Goal: Share content: Share content

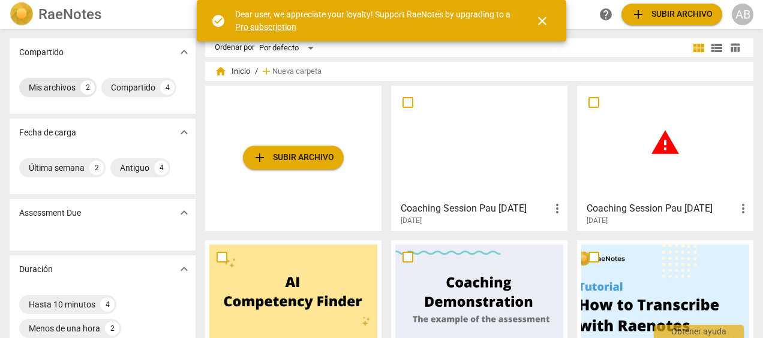
click at [80, 85] on div "2" at bounding box center [87, 87] width 14 height 14
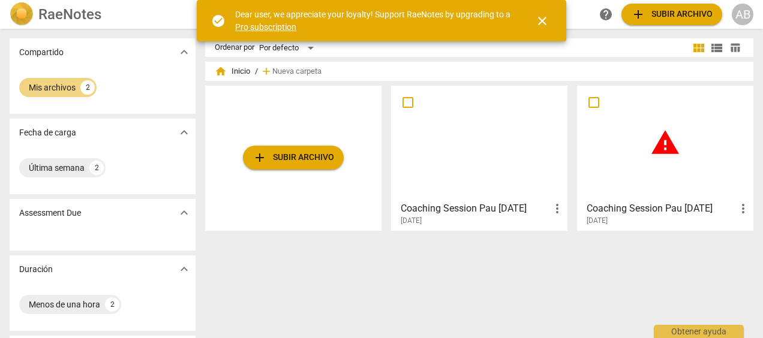
click at [558, 204] on span "more_vert" at bounding box center [557, 209] width 14 height 14
click at [343, 197] on div at bounding box center [381, 169] width 763 height 338
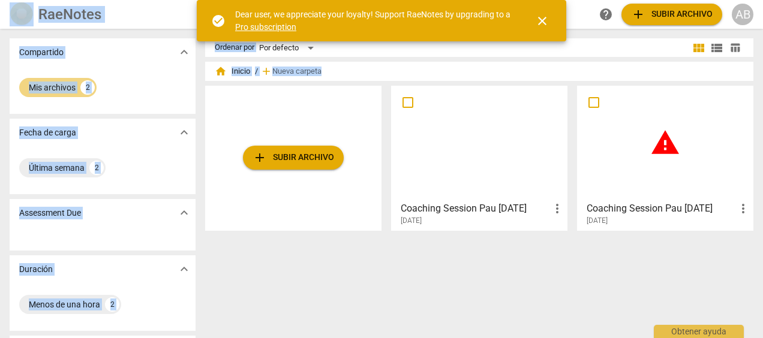
drag, startPoint x: 759, startPoint y: 74, endPoint x: 765, endPoint y: 156, distance: 81.9
click at [763, 0] on html "RaeNotes search help add Subir archivo AB Compartido expand_more Mis archivos 2…" at bounding box center [381, 0] width 763 height 0
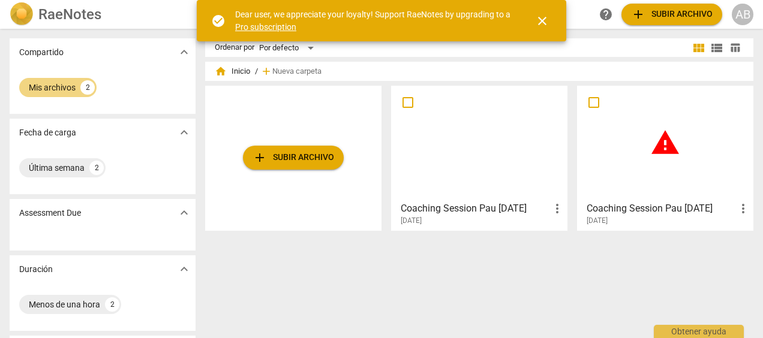
click at [393, 270] on div "Ordenar por Por defecto view_module view_list table_chart home Inicio / add Nue…" at bounding box center [484, 183] width 558 height 290
click at [98, 167] on div "2" at bounding box center [96, 168] width 14 height 14
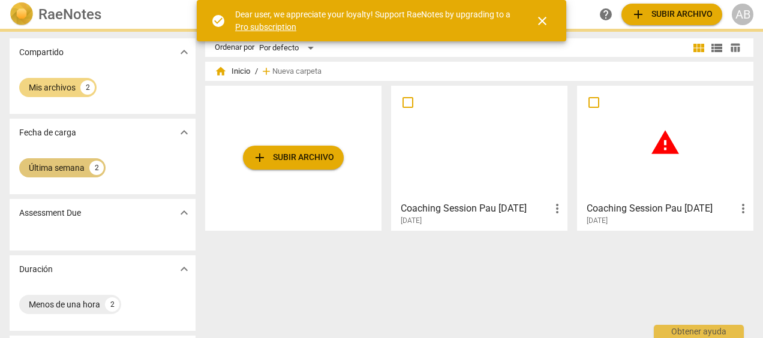
click at [98, 167] on div "2" at bounding box center [96, 168] width 14 height 14
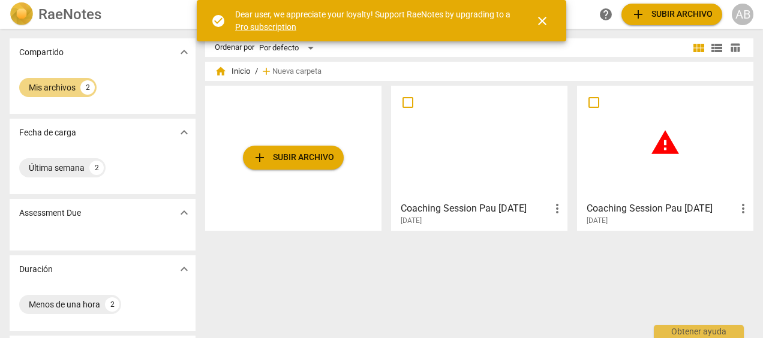
click at [185, 131] on span "expand_more" at bounding box center [184, 132] width 14 height 14
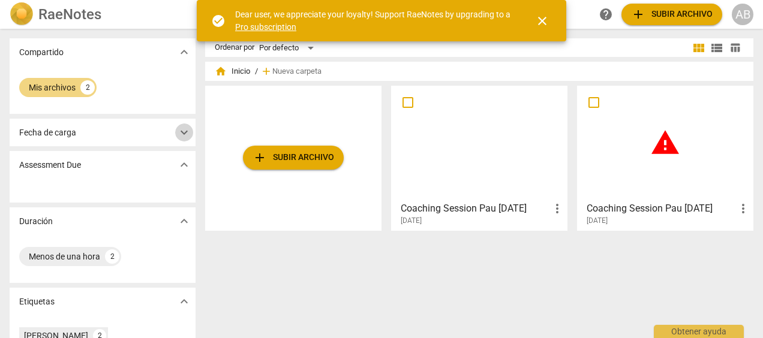
click at [185, 131] on span "expand_more" at bounding box center [184, 132] width 14 height 14
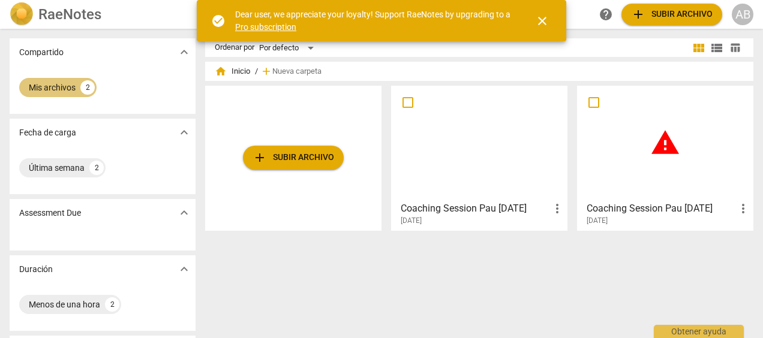
click at [88, 89] on div "2" at bounding box center [87, 87] width 14 height 14
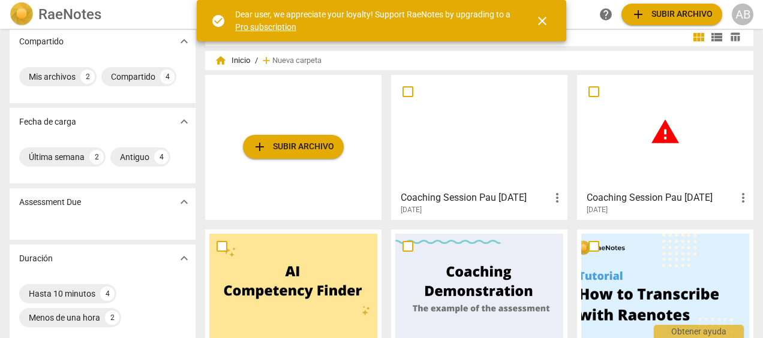
scroll to position [10, 0]
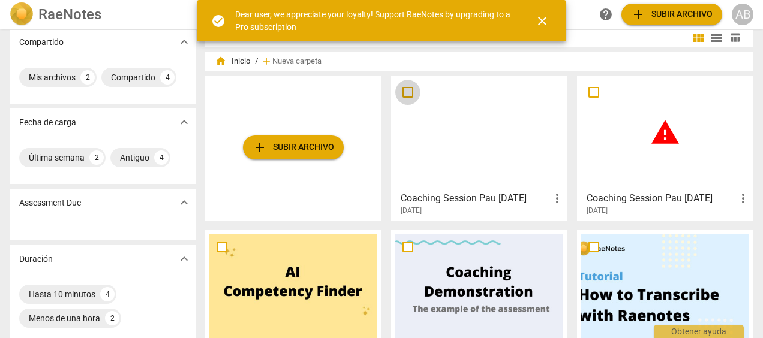
click at [413, 97] on input "checkbox" at bounding box center [407, 92] width 25 height 14
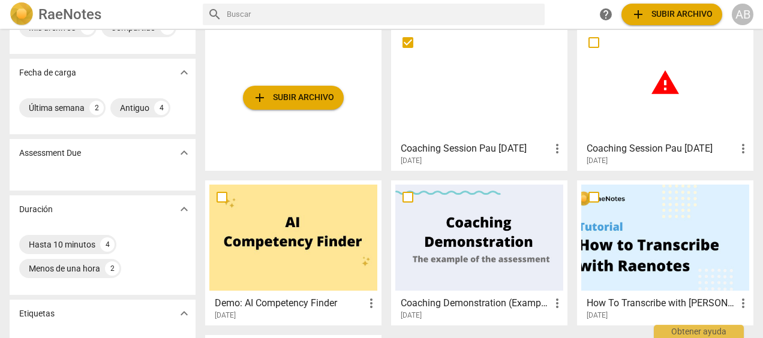
scroll to position [0, 0]
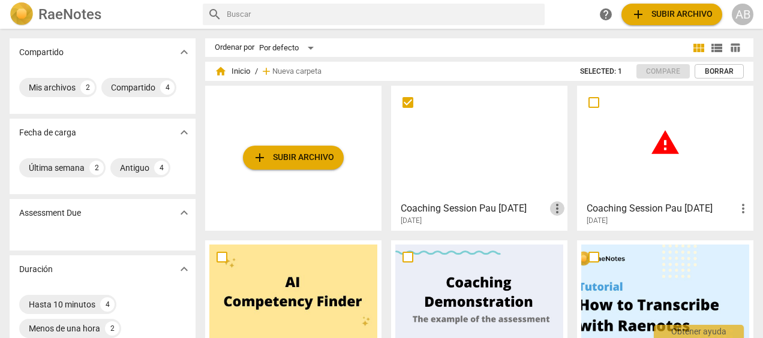
click at [554, 210] on span "more_vert" at bounding box center [557, 209] width 14 height 14
click at [363, 116] on div at bounding box center [381, 169] width 763 height 338
click at [282, 68] on span "Nueva carpeta" at bounding box center [296, 71] width 49 height 9
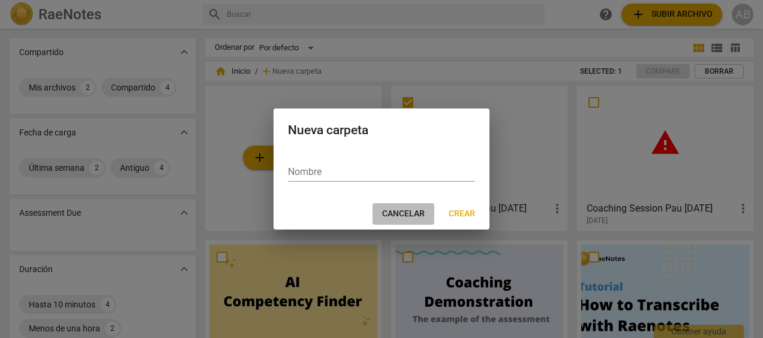
click at [415, 215] on span "Cancelar" at bounding box center [403, 214] width 43 height 12
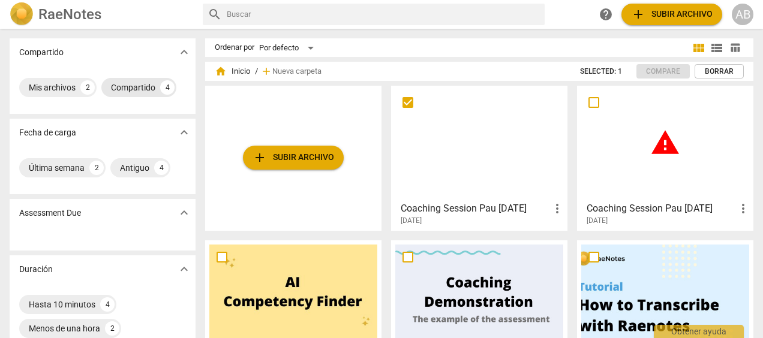
click at [167, 91] on div "4" at bounding box center [167, 87] width 14 height 14
checkbox input "true"
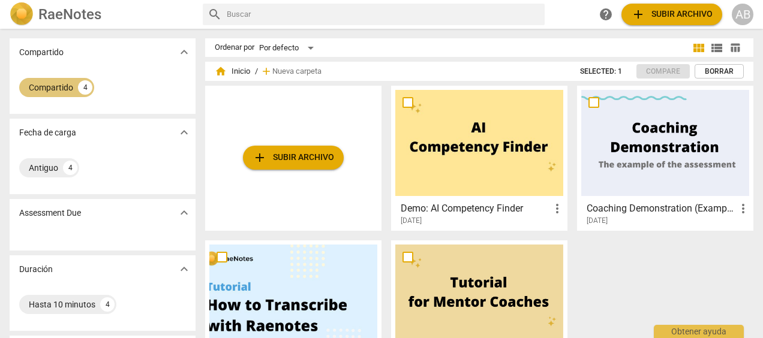
click at [80, 94] on div "Compartido 4" at bounding box center [56, 87] width 75 height 19
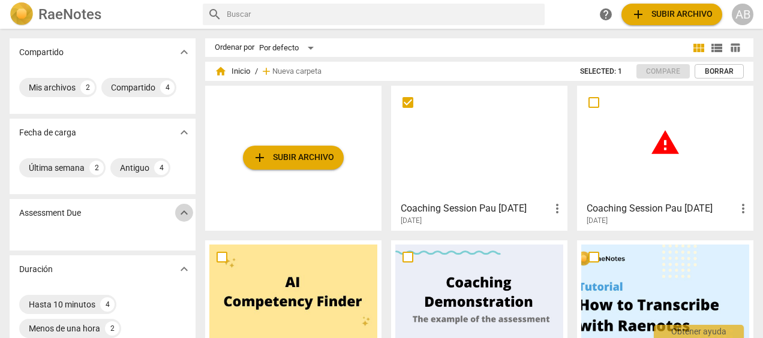
click at [186, 217] on span "expand_more" at bounding box center [184, 213] width 14 height 14
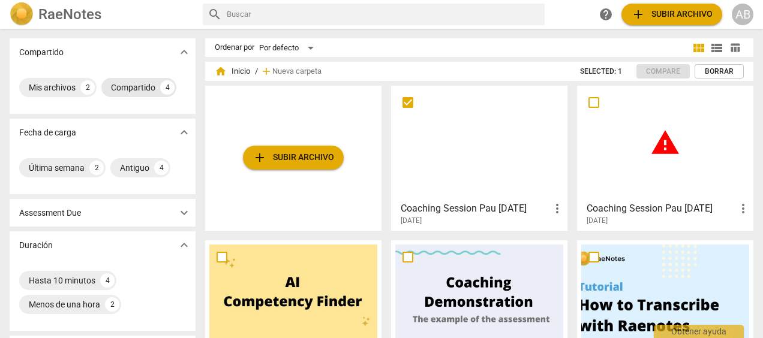
click at [169, 89] on div "4" at bounding box center [167, 87] width 14 height 14
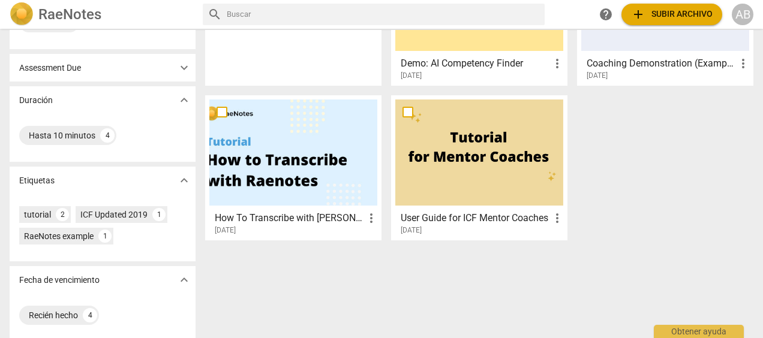
scroll to position [154, 0]
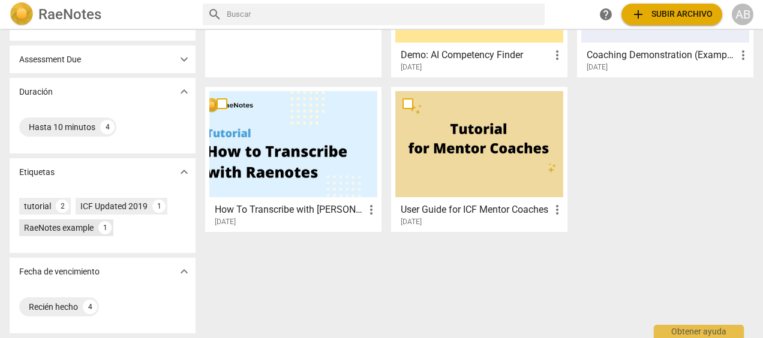
click at [102, 226] on div "1" at bounding box center [104, 227] width 13 height 13
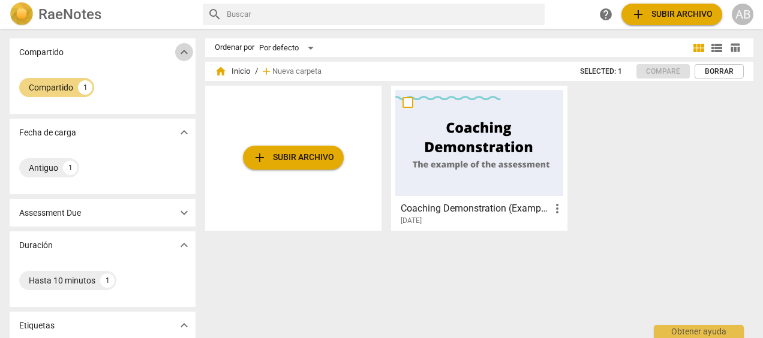
click at [179, 56] on span "expand_more" at bounding box center [184, 52] width 14 height 14
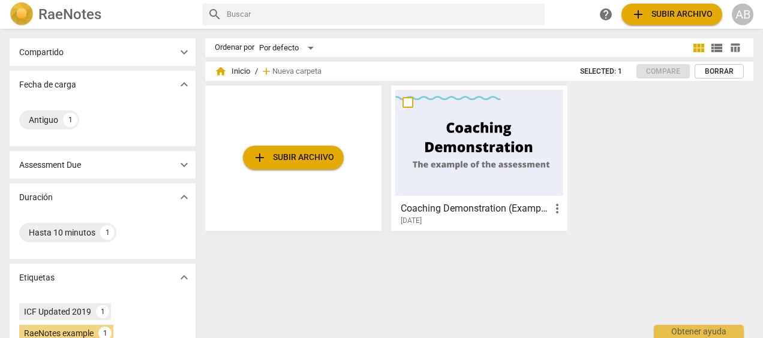
click at [187, 48] on span "expand_more" at bounding box center [184, 52] width 14 height 14
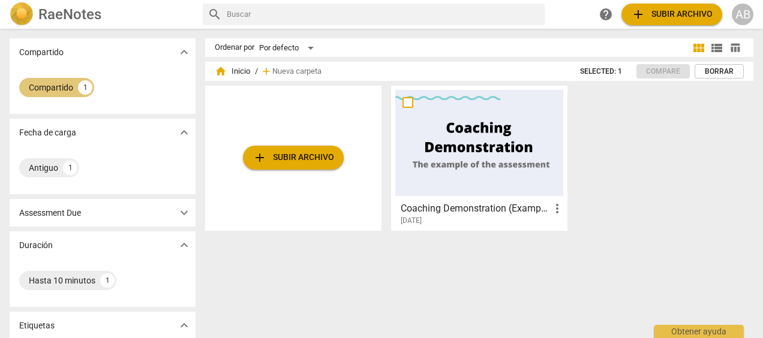
click at [67, 82] on div "Compartido" at bounding box center [51, 88] width 44 height 12
click at [307, 16] on input "text" at bounding box center [383, 14] width 313 height 19
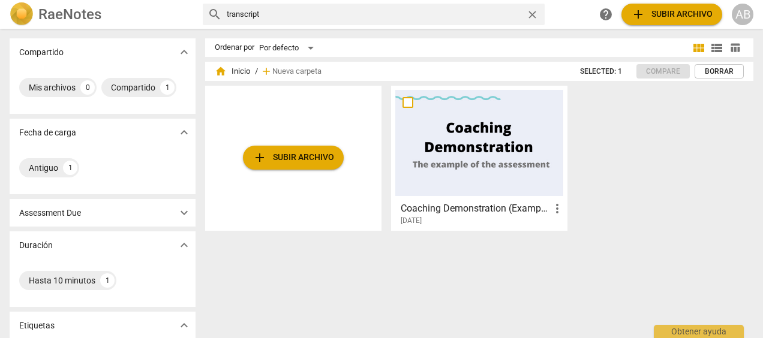
type input "transcript"
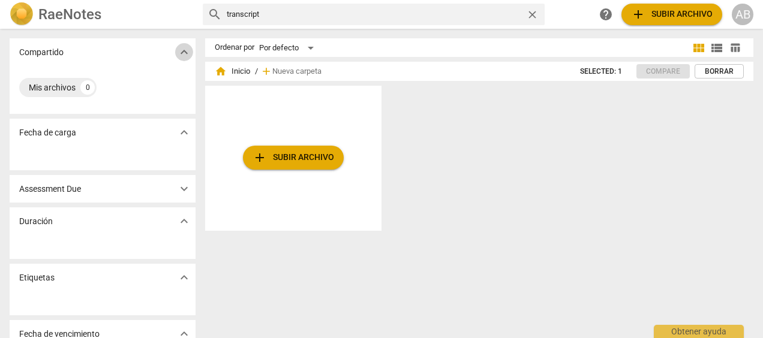
click at [180, 54] on span "expand_more" at bounding box center [184, 52] width 14 height 14
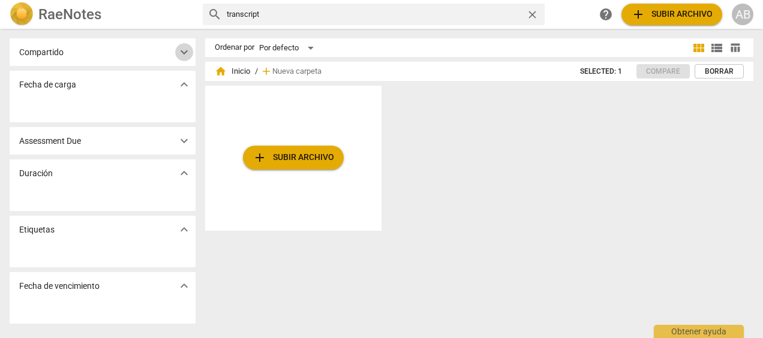
click at [179, 56] on span "expand_more" at bounding box center [184, 52] width 14 height 14
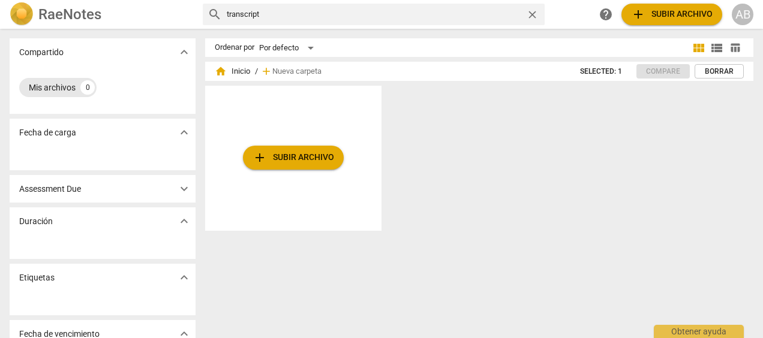
click at [49, 90] on div "Mis archivos" at bounding box center [52, 88] width 47 height 12
click at [186, 133] on span "expand_more" at bounding box center [184, 132] width 14 height 14
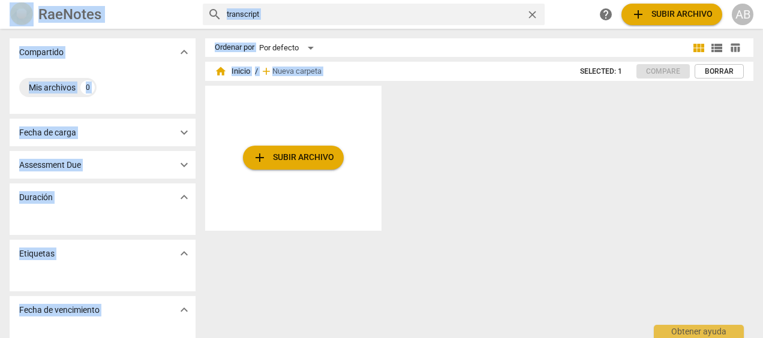
drag, startPoint x: 757, startPoint y: 220, endPoint x: 765, endPoint y: 294, distance: 74.9
click at [763, 0] on html "RaeNotes search transcript close help add Subir archivo AB Compartido expand_mo…" at bounding box center [381, 0] width 763 height 0
click at [741, 17] on div "AB" at bounding box center [743, 15] width 22 height 22
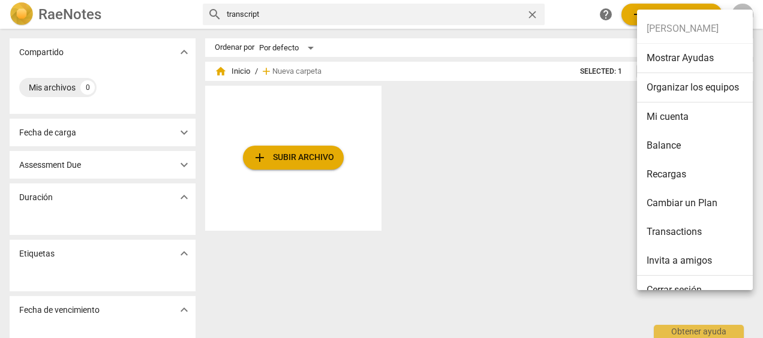
click at [526, 167] on div at bounding box center [381, 169] width 763 height 338
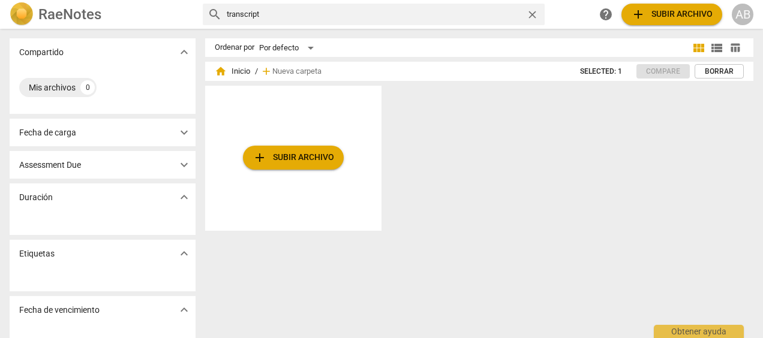
click at [233, 70] on span "home Inicio" at bounding box center [232, 71] width 35 height 12
click at [218, 73] on span "home" at bounding box center [221, 71] width 12 height 12
click at [750, 8] on div "AB" at bounding box center [743, 15] width 22 height 22
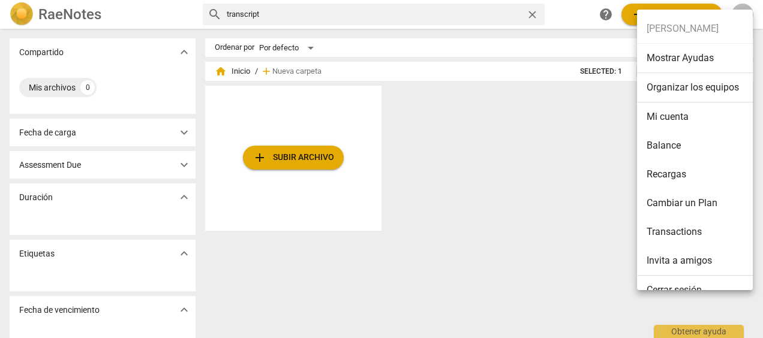
click at [538, 205] on div at bounding box center [381, 169] width 763 height 338
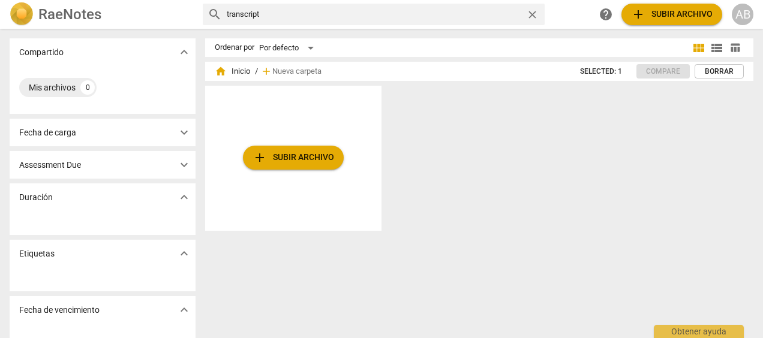
click at [44, 14] on h2 "RaeNotes" at bounding box center [69, 14] width 63 height 17
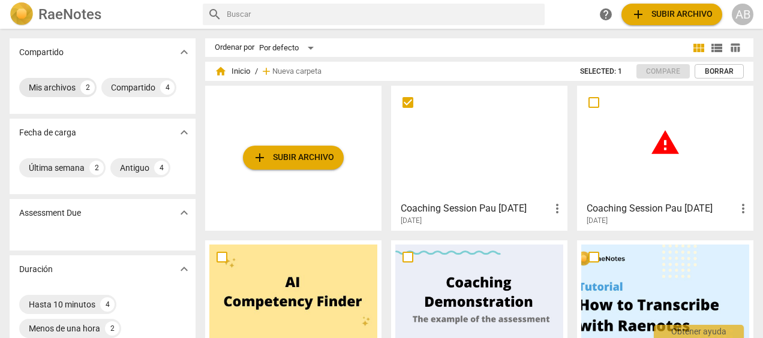
click at [86, 85] on div "2" at bounding box center [87, 87] width 14 height 14
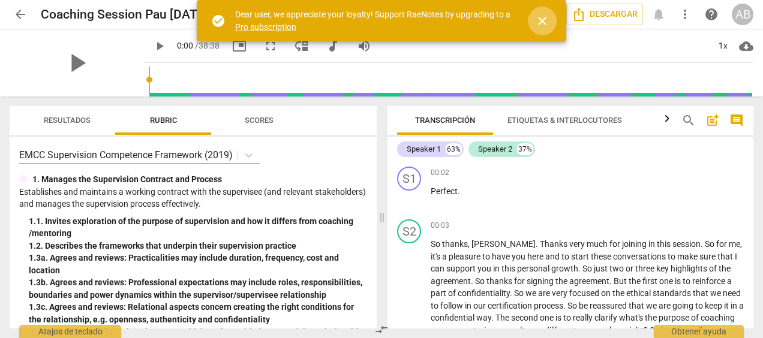
click at [544, 20] on span "close" at bounding box center [542, 21] width 14 height 14
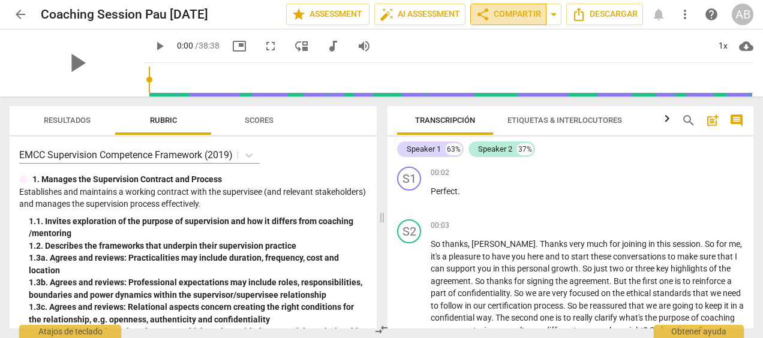
click at [514, 17] on span "share Compartir" at bounding box center [508, 14] width 65 height 14
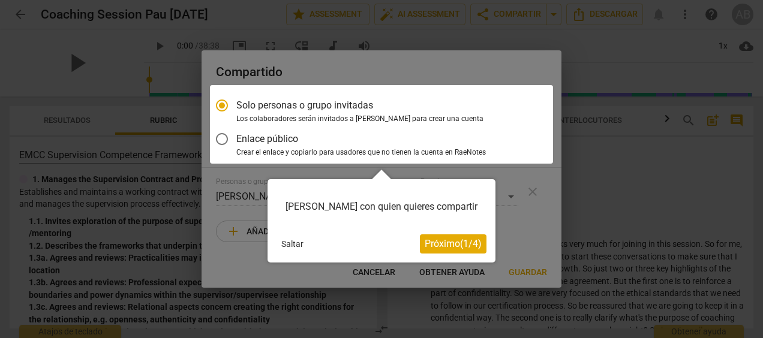
click at [435, 244] on span "Próximo ( 1 / 4 )" at bounding box center [453, 243] width 57 height 11
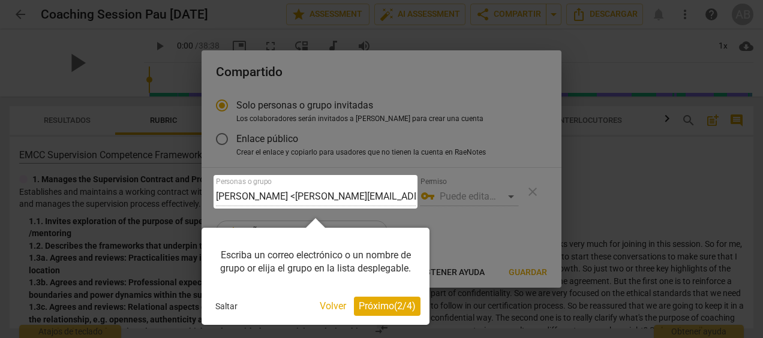
click at [391, 191] on div at bounding box center [316, 192] width 204 height 34
click at [263, 179] on div at bounding box center [316, 192] width 204 height 34
click at [324, 268] on div "Escriba un correo electrónico o un nombre de grupo or elija el grupo en la list…" at bounding box center [316, 262] width 210 height 51
click at [346, 190] on div at bounding box center [316, 192] width 204 height 34
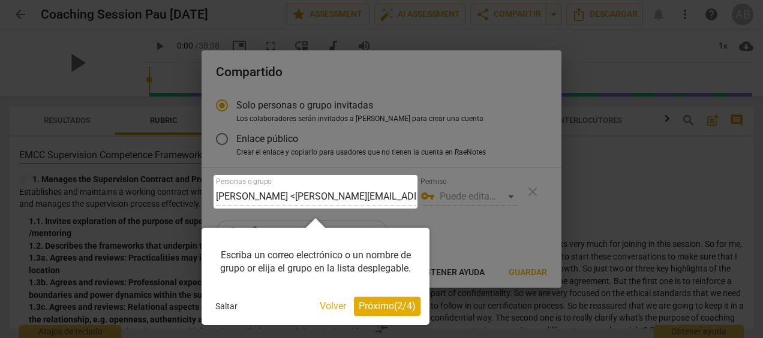
click at [346, 190] on div at bounding box center [316, 192] width 204 height 34
click at [329, 303] on button "Volver" at bounding box center [333, 306] width 36 height 19
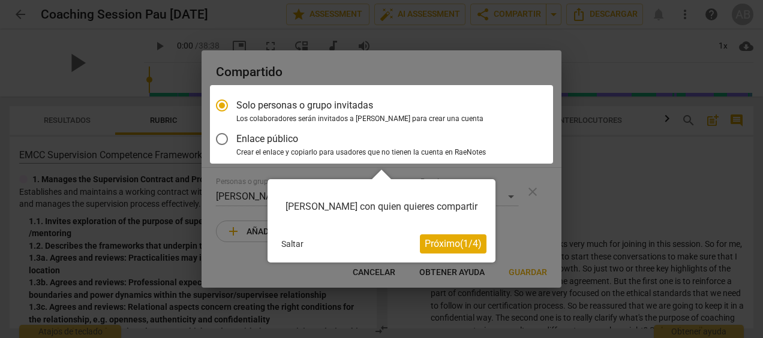
click at [270, 104] on div at bounding box center [381, 124] width 343 height 79
click at [450, 251] on button "Próximo ( 1 / 4 )" at bounding box center [453, 244] width 67 height 19
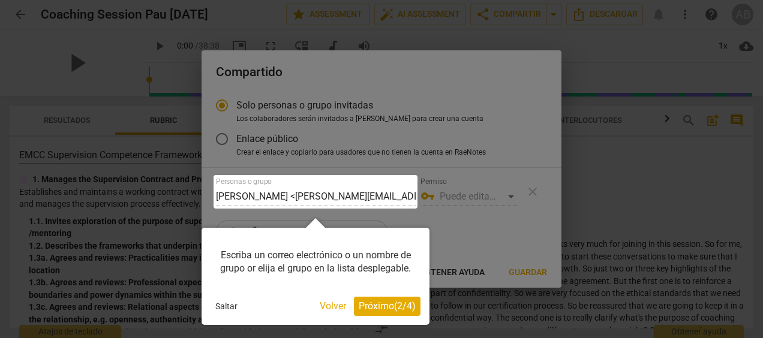
drag, startPoint x: 312, startPoint y: 274, endPoint x: 263, endPoint y: 222, distance: 71.7
click at [263, 222] on div "Escriba un correo electrónico o un nombre de grupo or elija el grupo en la list…" at bounding box center [316, 271] width 228 height 107
click at [276, 193] on div at bounding box center [316, 192] width 204 height 34
click at [378, 305] on span "Próximo ( 2 / 4 )" at bounding box center [387, 306] width 57 height 11
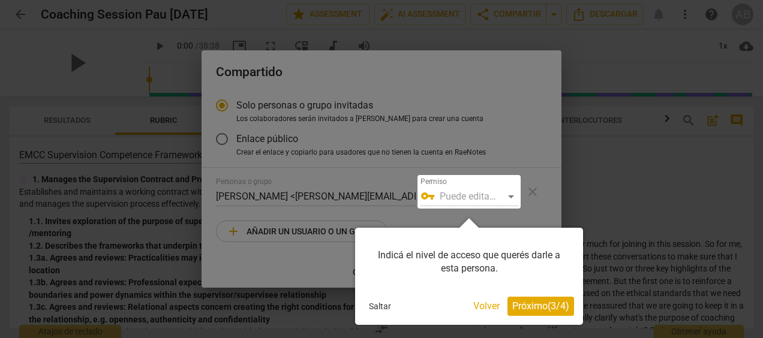
click at [480, 304] on button "Volver" at bounding box center [487, 306] width 36 height 19
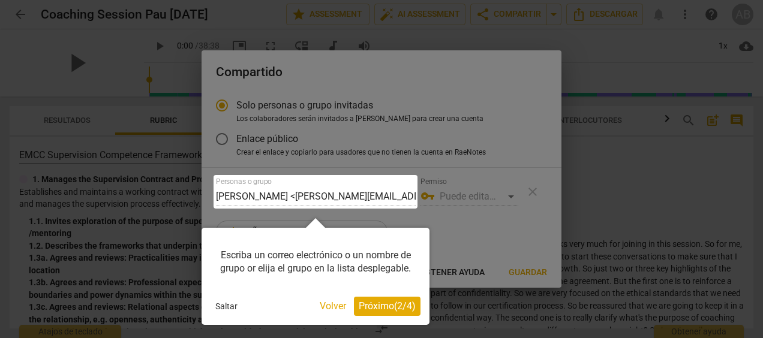
click at [308, 197] on div at bounding box center [316, 192] width 204 height 34
click at [251, 110] on div at bounding box center [381, 169] width 763 height 338
click at [330, 305] on button "Volver" at bounding box center [333, 306] width 36 height 19
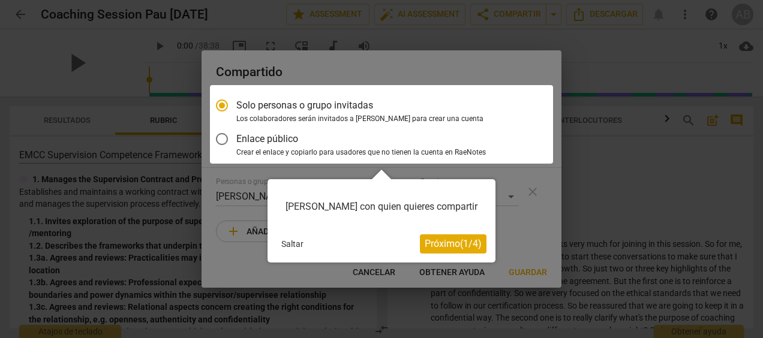
click at [298, 110] on div at bounding box center [381, 124] width 343 height 79
click at [272, 148] on div at bounding box center [381, 124] width 343 height 79
click at [218, 137] on div at bounding box center [381, 124] width 343 height 79
click at [223, 137] on div at bounding box center [381, 124] width 343 height 79
click at [294, 105] on div at bounding box center [381, 124] width 343 height 79
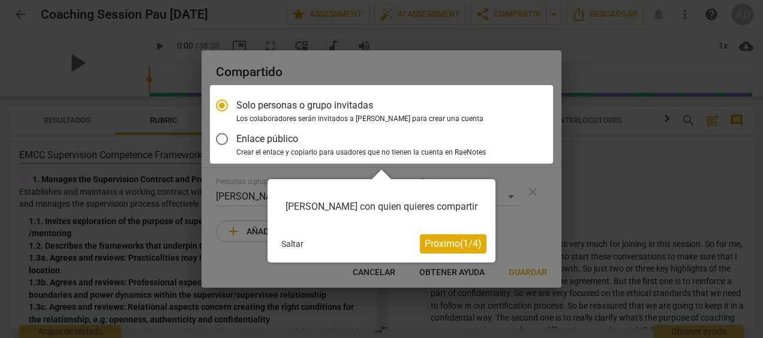
click at [427, 248] on span "Próximo ( 1 / 4 )" at bounding box center [453, 243] width 57 height 11
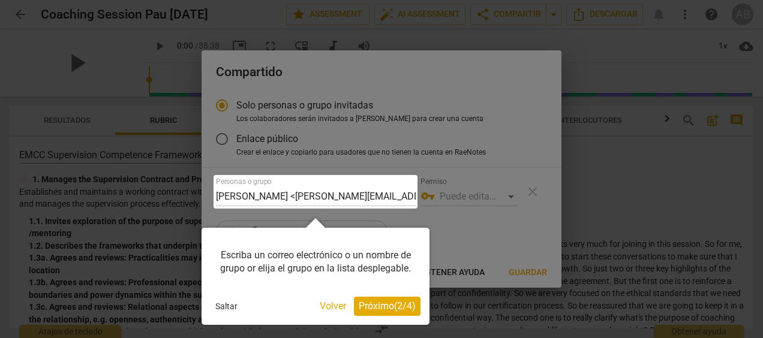
click at [311, 194] on div at bounding box center [316, 192] width 204 height 34
click at [402, 196] on div at bounding box center [316, 192] width 204 height 34
click at [309, 185] on div at bounding box center [316, 192] width 204 height 34
click at [332, 194] on div at bounding box center [316, 192] width 204 height 34
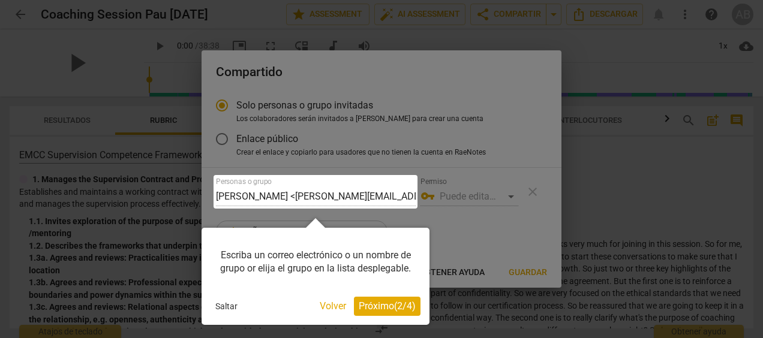
click at [274, 192] on div at bounding box center [316, 192] width 204 height 34
click at [269, 181] on div at bounding box center [316, 192] width 204 height 34
click at [311, 181] on div at bounding box center [316, 192] width 204 height 34
click at [594, 217] on div at bounding box center [381, 169] width 763 height 338
click at [337, 306] on button "Volver" at bounding box center [333, 306] width 36 height 19
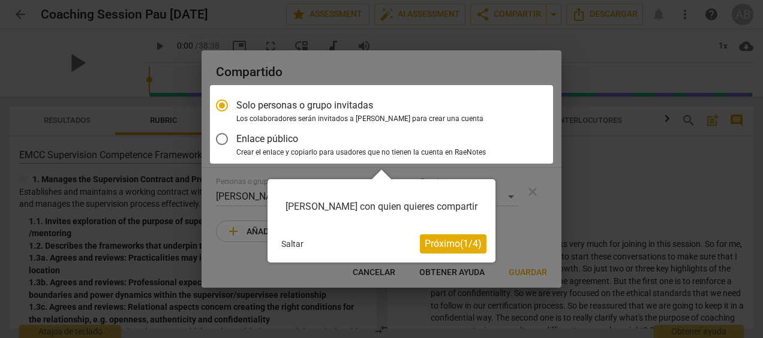
click at [426, 244] on span "Próximo ( 1 / 4 )" at bounding box center [453, 243] width 57 height 11
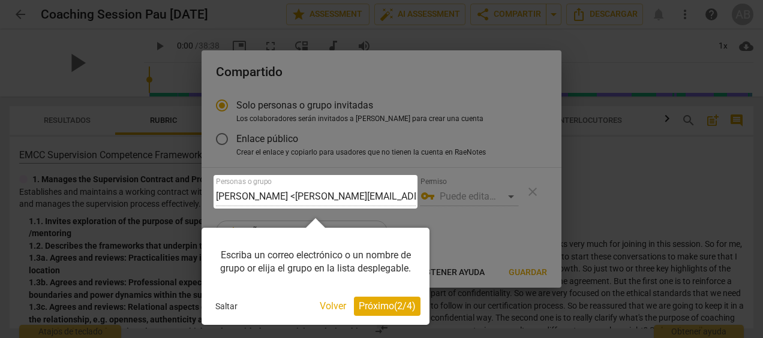
click at [319, 244] on div "Escriba un correo electrónico o un nombre de grupo or elija el grupo en la list…" at bounding box center [316, 262] width 210 height 51
drag, startPoint x: 319, startPoint y: 244, endPoint x: 289, endPoint y: 260, distance: 33.8
click at [289, 260] on div "Escriba un correo electrónico o un nombre de grupo or elija el grupo en la list…" at bounding box center [316, 262] width 210 height 51
click at [372, 302] on span "Próximo ( 2 / 4 )" at bounding box center [387, 306] width 57 height 11
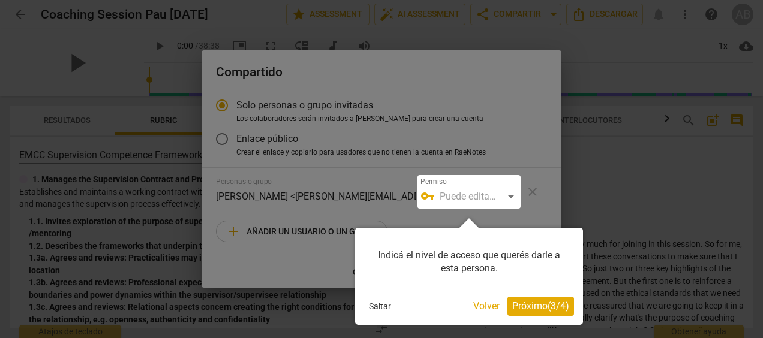
click at [534, 310] on span "Próximo ( 3 / 4 )" at bounding box center [541, 306] width 57 height 11
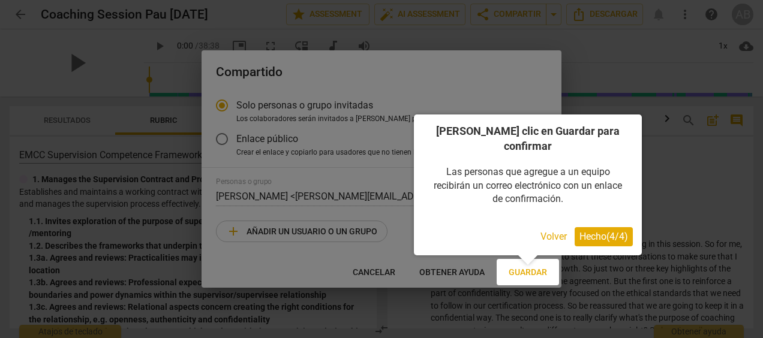
click at [549, 227] on button "Volver" at bounding box center [554, 236] width 36 height 19
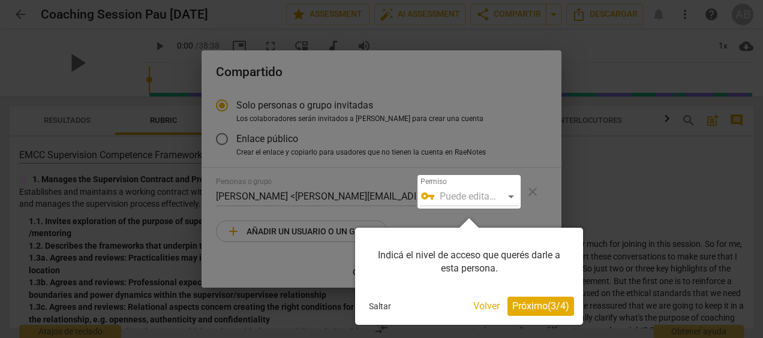
click at [484, 306] on button "Volver" at bounding box center [487, 306] width 36 height 19
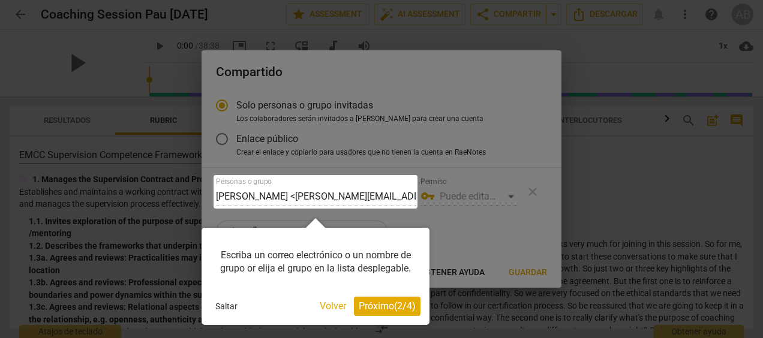
click at [332, 302] on button "Volver" at bounding box center [333, 306] width 36 height 19
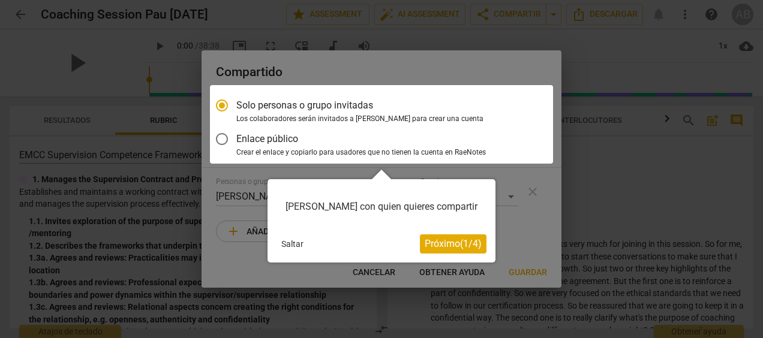
click at [267, 154] on div at bounding box center [381, 124] width 343 height 79
click at [447, 247] on span "Próximo ( 1 / 4 )" at bounding box center [453, 243] width 57 height 11
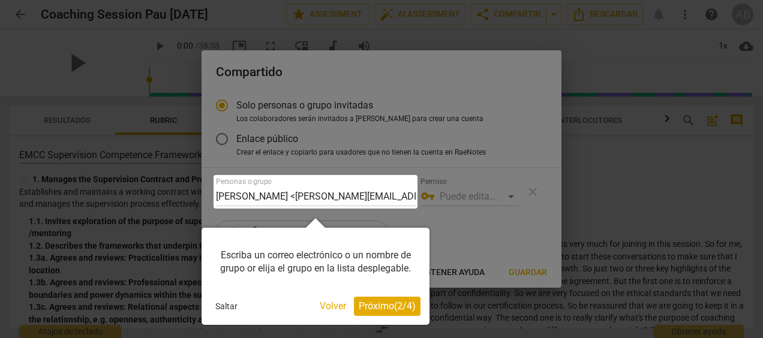
click at [384, 305] on span "Próximo ( 2 / 4 )" at bounding box center [387, 306] width 57 height 11
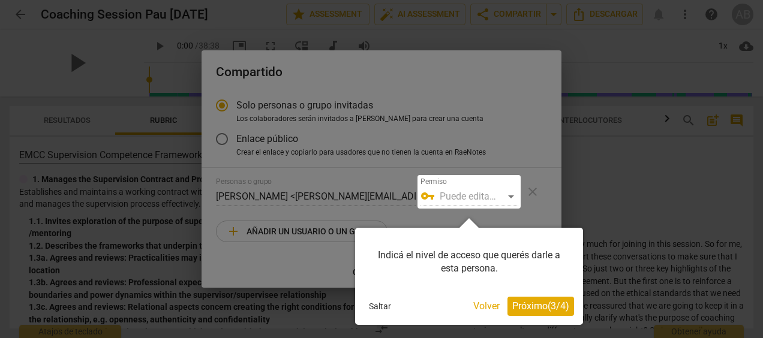
click at [520, 307] on span "Próximo ( 3 / 4 )" at bounding box center [541, 306] width 57 height 11
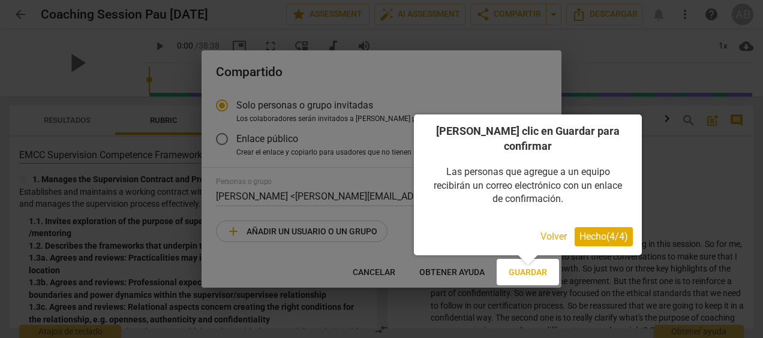
click at [588, 231] on span "Hecho ( 4 / 4 )" at bounding box center [604, 236] width 49 height 11
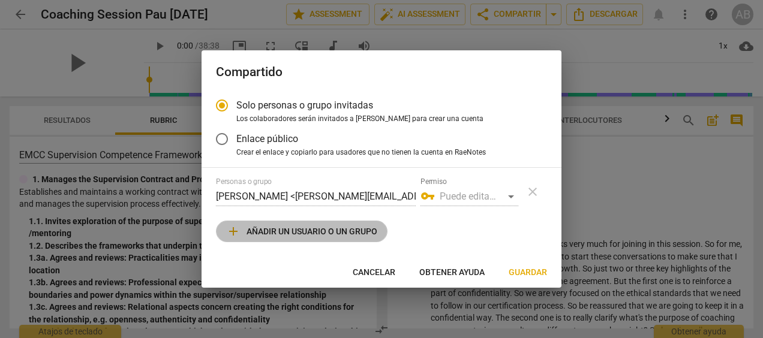
click at [311, 229] on span "add Añadir un usuario o un grupo" at bounding box center [301, 231] width 151 height 14
radio input "false"
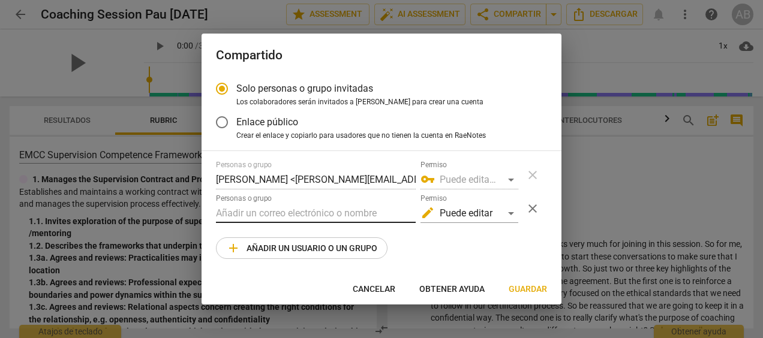
click at [292, 211] on input "text" at bounding box center [316, 213] width 200 height 19
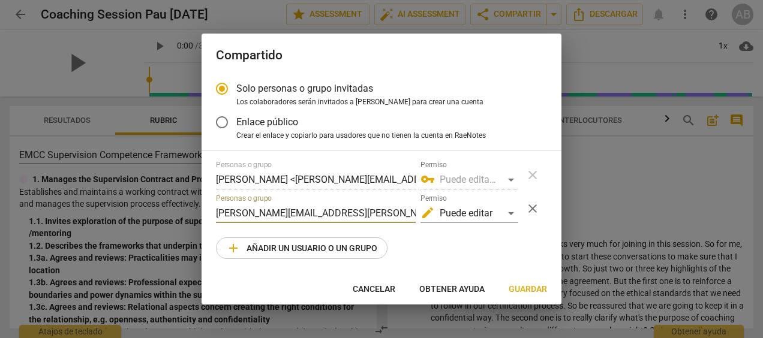
type input "[PERSON_NAME][EMAIL_ADDRESS][PERSON_NAME][DOMAIN_NAME]"
click at [496, 248] on div "Personas o grupo [PERSON_NAME] <[PERSON_NAME][EMAIL_ADDRESS][DOMAIN_NAME]> Perm…" at bounding box center [381, 210] width 331 height 98
click at [509, 215] on div "edit Puede editar" at bounding box center [470, 213] width 98 height 19
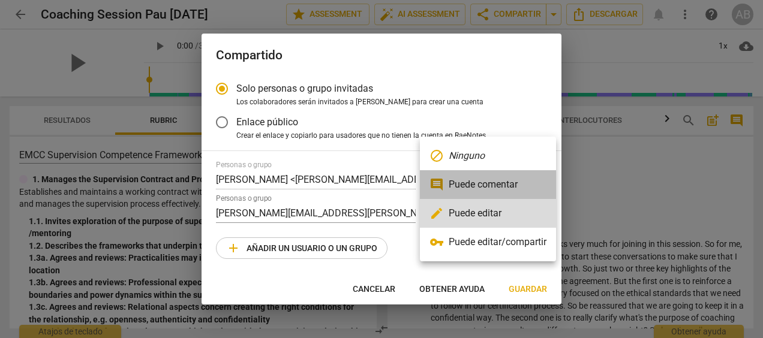
click at [492, 188] on li "comment Puede comentar" at bounding box center [488, 184] width 136 height 29
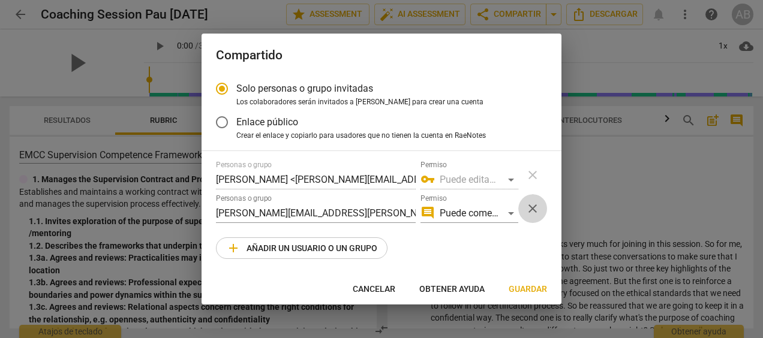
click at [534, 210] on span "close" at bounding box center [533, 209] width 14 height 14
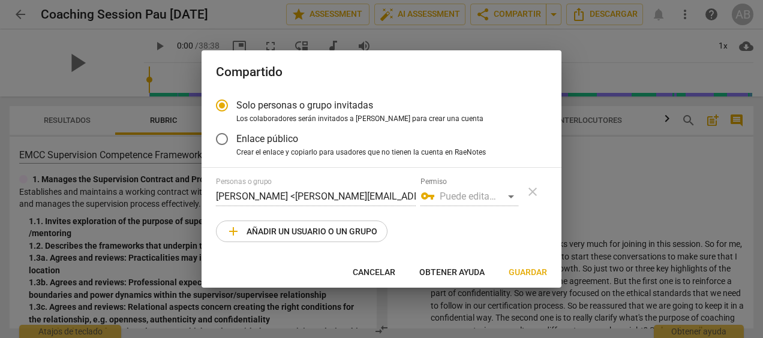
click at [511, 192] on div "vpn_key Puede editar/compartir" at bounding box center [470, 196] width 98 height 19
click at [511, 202] on div "vpn_key Puede editar/compartir" at bounding box center [470, 196] width 98 height 19
click at [511, 200] on div "vpn_key Puede editar/compartir" at bounding box center [470, 196] width 98 height 19
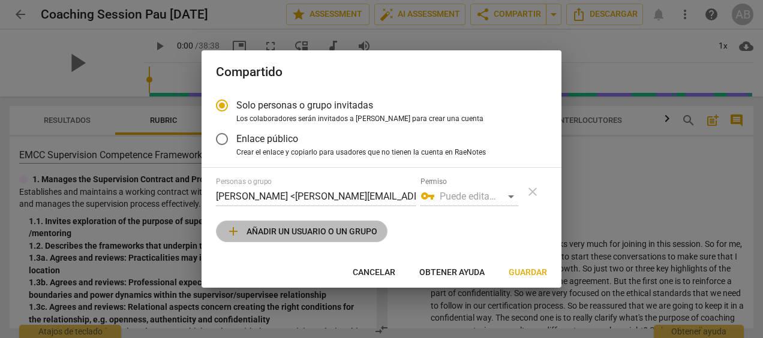
click at [326, 230] on span "add Añadir un usuario o un grupo" at bounding box center [301, 231] width 151 height 14
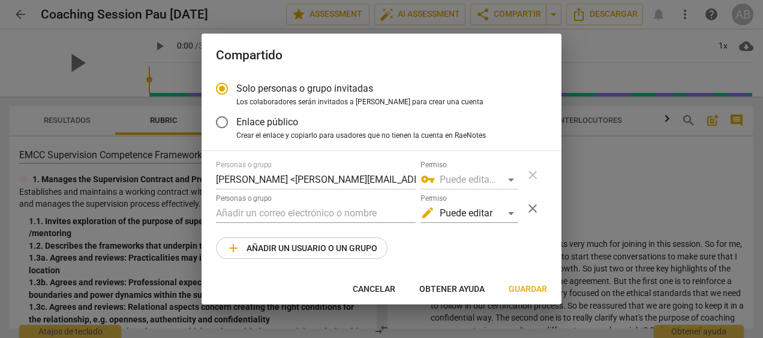
click at [317, 243] on span "add Añadir un usuario o un grupo" at bounding box center [301, 248] width 151 height 14
radio input "false"
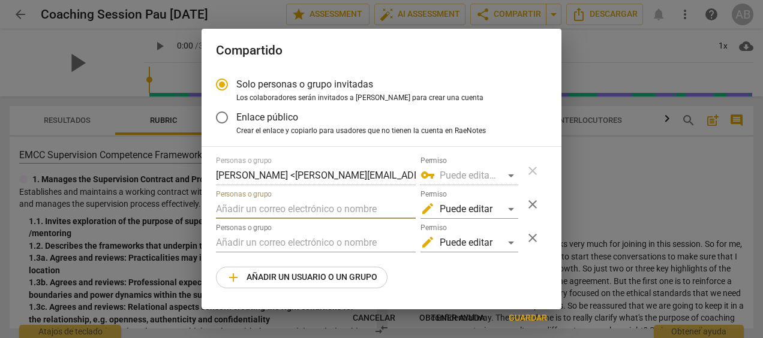
click at [295, 208] on input "text" at bounding box center [316, 209] width 200 height 19
type input "[PERSON_NAME][EMAIL_ADDRESS][PERSON_NAME][DOMAIN_NAME]"
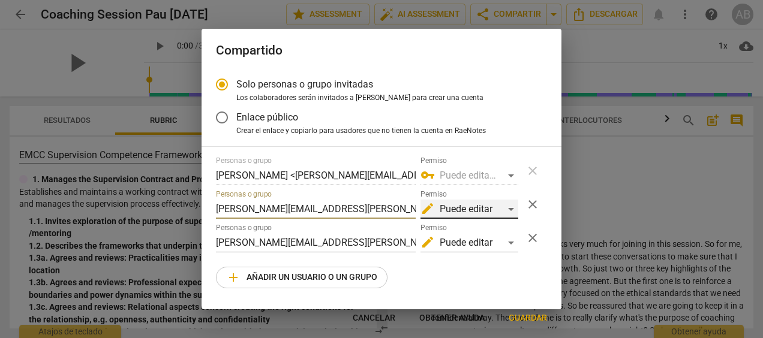
click at [511, 211] on div "edit Puede editar" at bounding box center [470, 209] width 98 height 19
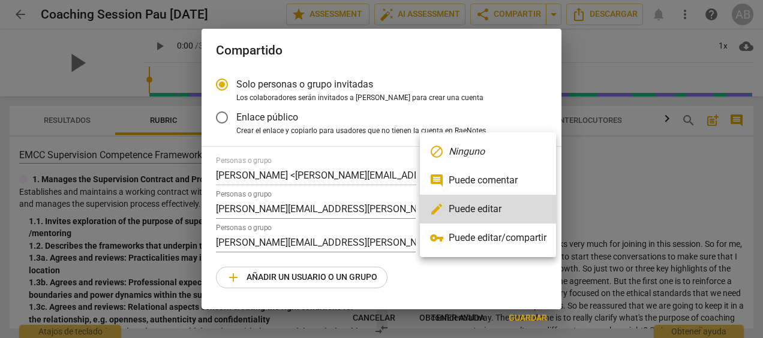
click at [511, 211] on li "edit Puede editar" at bounding box center [488, 209] width 136 height 29
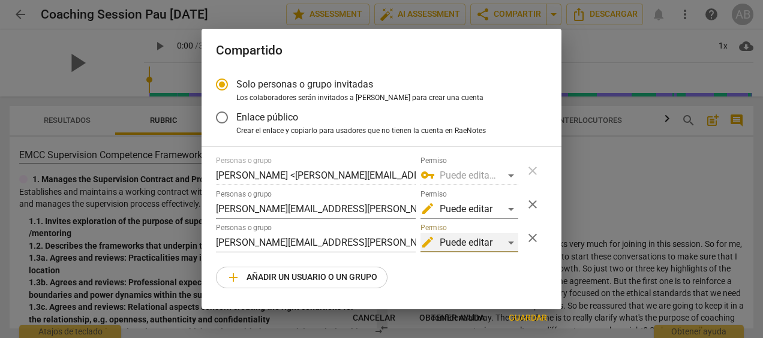
click at [514, 242] on div "edit Puede editar" at bounding box center [470, 242] width 98 height 19
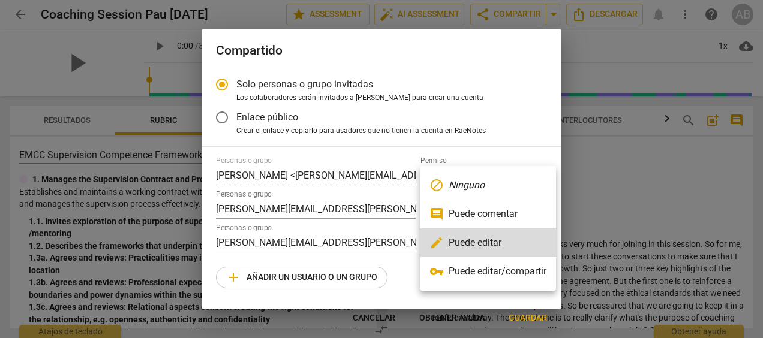
click at [503, 217] on li "comment Puede comentar" at bounding box center [488, 214] width 136 height 29
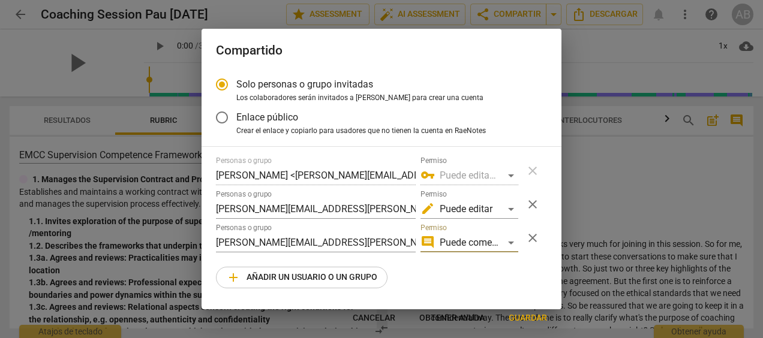
click at [524, 317] on span "Guardar" at bounding box center [528, 319] width 38 height 12
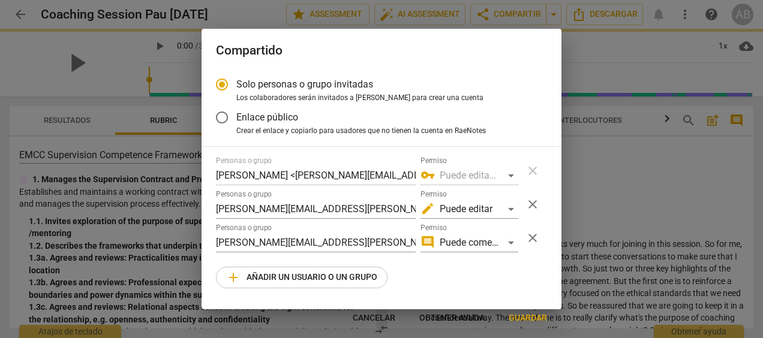
radio input "false"
type input "[PERSON_NAME] <[PERSON_NAME][EMAIL_ADDRESS][PERSON_NAME][DOMAIN_NAME]>"
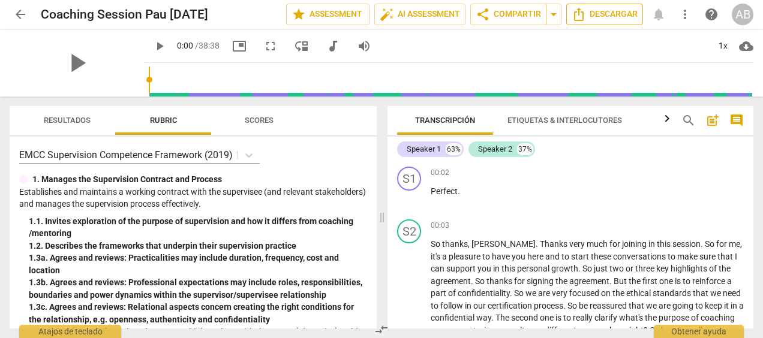
click at [598, 11] on span "Descargar" at bounding box center [605, 14] width 66 height 14
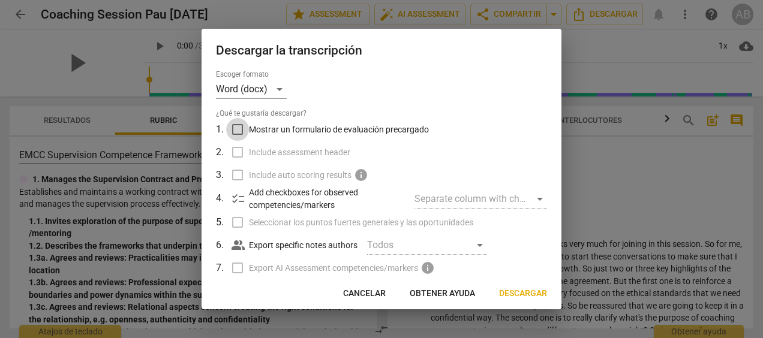
click at [241, 131] on input "Mostrar un formulario de evaluación precargado" at bounding box center [237, 129] width 23 height 23
checkbox input "true"
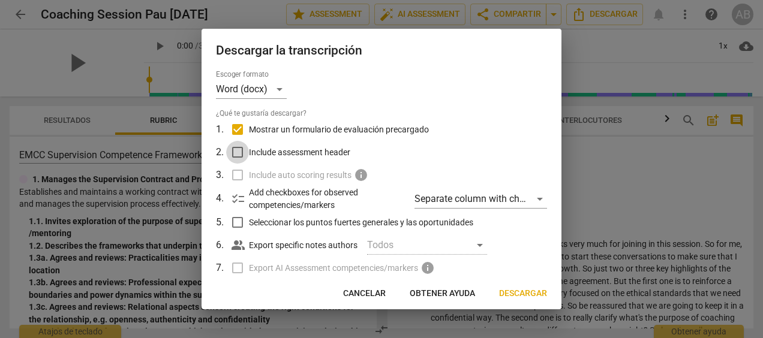
click at [238, 156] on input "Include assessment header" at bounding box center [237, 152] width 23 height 23
checkbox input "true"
click at [238, 176] on label "Include auto scoring results info" at bounding box center [380, 175] width 314 height 23
click at [241, 225] on input "Seleccionar los puntos fuertes generales y las oportunidades" at bounding box center [237, 222] width 23 height 23
checkbox input "true"
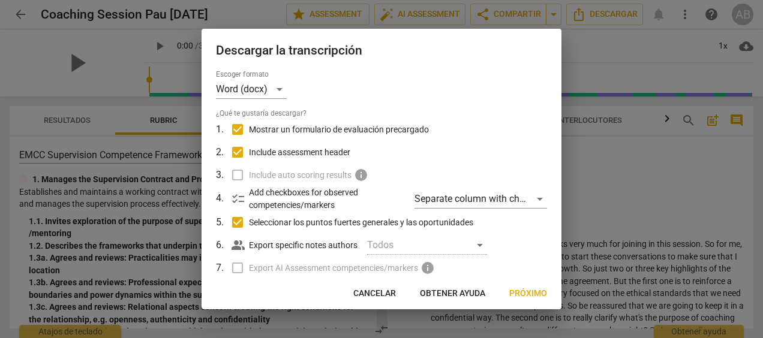
click at [244, 271] on label "Export AI Assessment competencies/markers info" at bounding box center [380, 268] width 314 height 23
click at [324, 245] on p "Export specific notes authors" at bounding box center [303, 245] width 109 height 13
click at [481, 244] on div "Todos" at bounding box center [427, 245] width 120 height 19
click at [535, 293] on span "Próximo" at bounding box center [529, 294] width 38 height 12
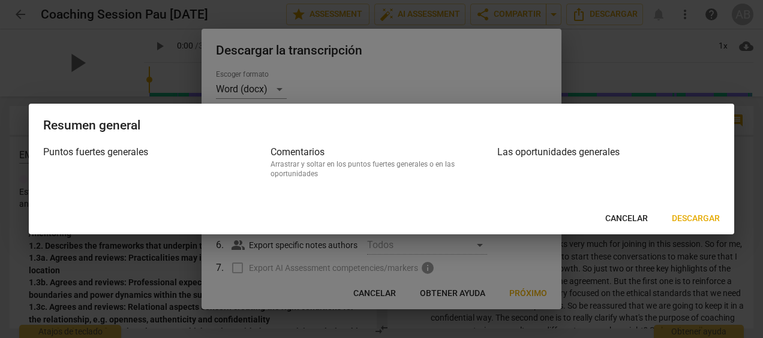
click at [700, 218] on span "Descargar" at bounding box center [696, 219] width 48 height 12
